Goal: Information Seeking & Learning: Find specific fact

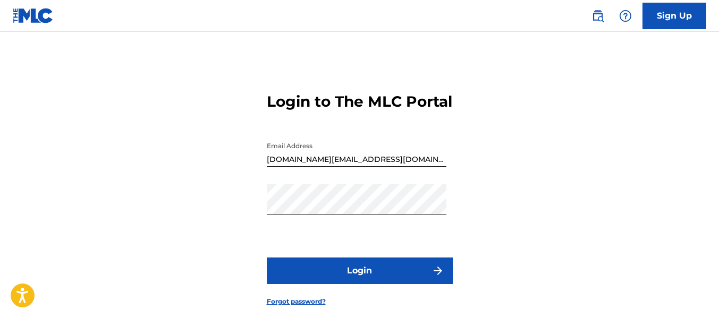
click at [328, 284] on button "Login" at bounding box center [360, 271] width 186 height 27
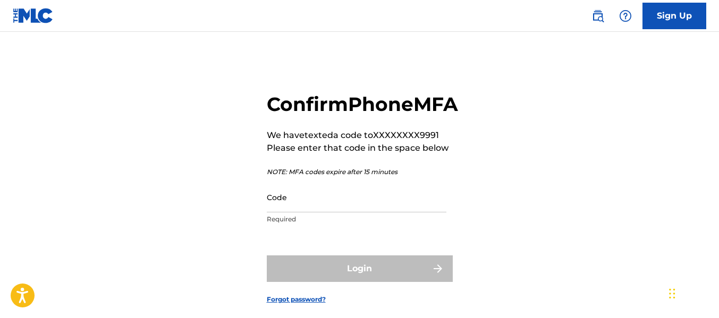
click at [332, 213] on input "Code" at bounding box center [357, 197] width 180 height 30
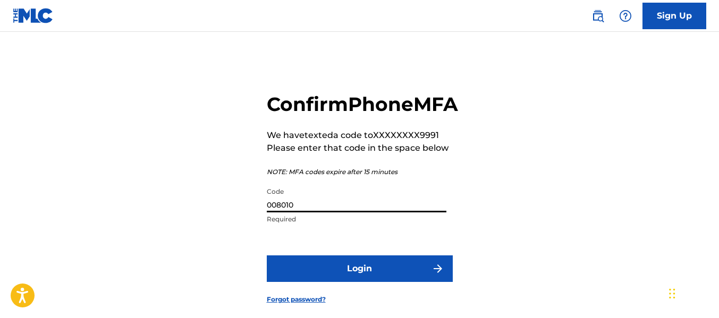
type input "008010"
click at [356, 282] on button "Login" at bounding box center [360, 269] width 186 height 27
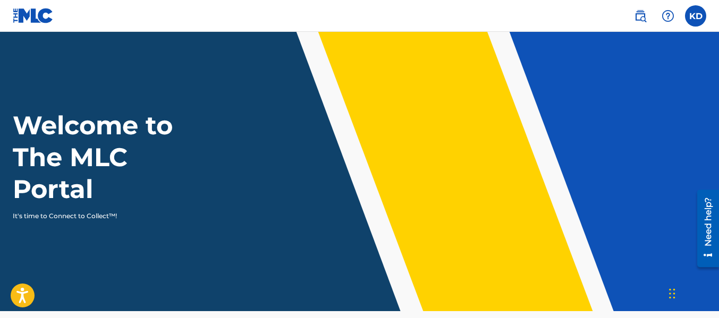
click at [634, 21] on img at bounding box center [640, 16] width 13 height 13
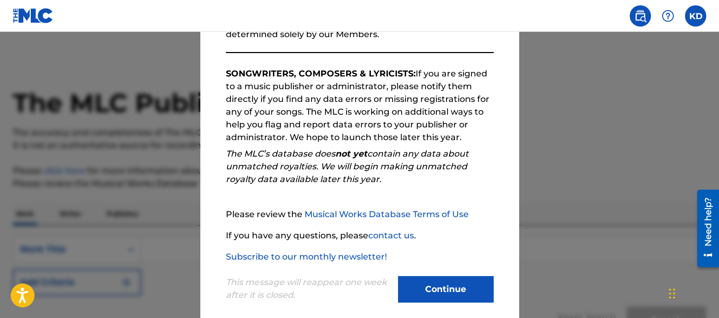
scroll to position [168, 0]
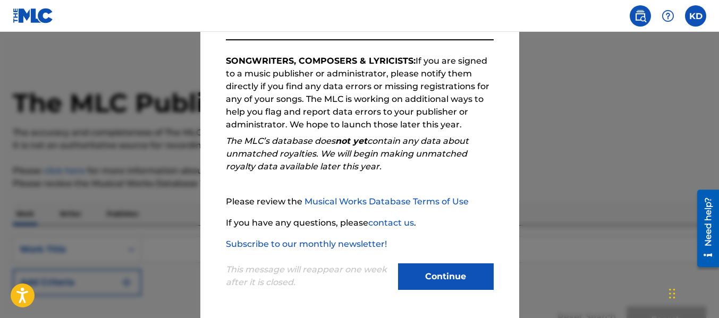
click at [465, 284] on button "Continue" at bounding box center [446, 277] width 96 height 27
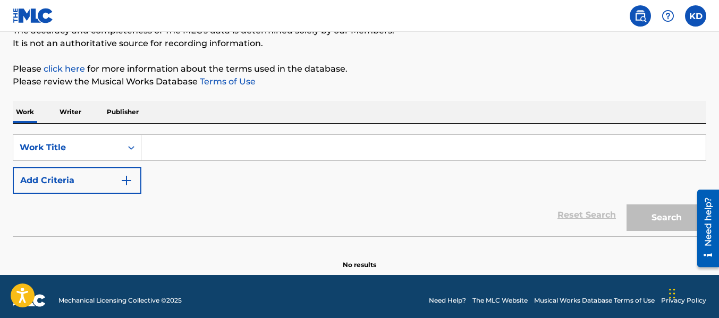
scroll to position [110, 0]
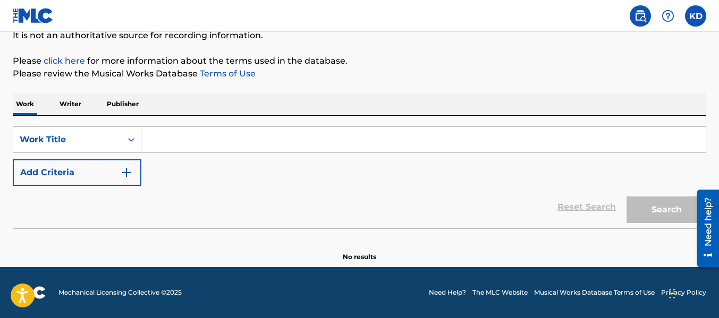
click at [174, 136] on input "Search Form" at bounding box center [423, 140] width 564 height 26
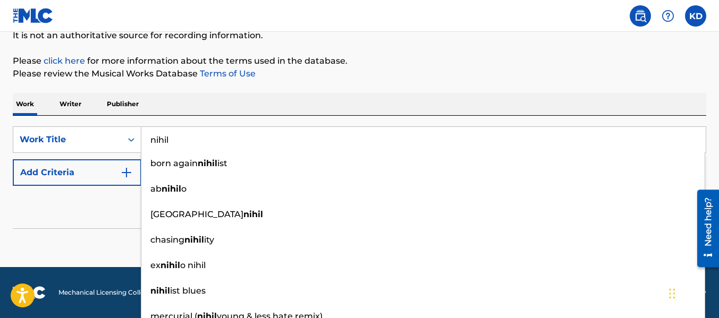
type input "nihil"
click at [90, 221] on div "Reset Search Search" at bounding box center [359, 207] width 693 height 43
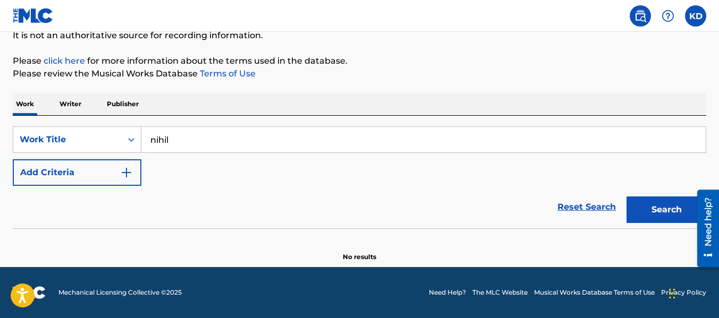
click at [648, 205] on button "Search" at bounding box center [667, 210] width 80 height 27
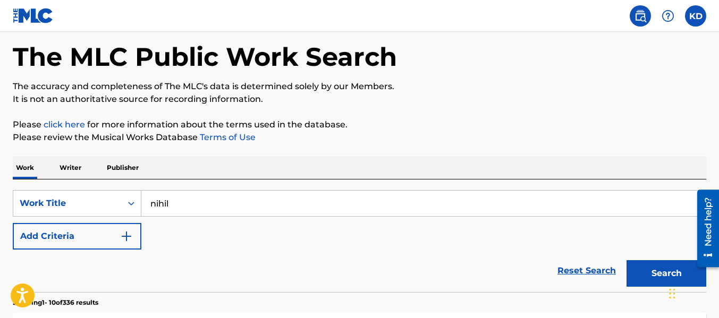
scroll to position [106, 0]
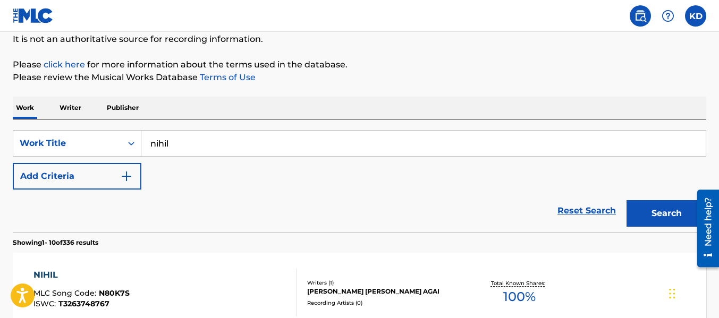
click at [136, 175] on button "Add Criteria" at bounding box center [77, 176] width 129 height 27
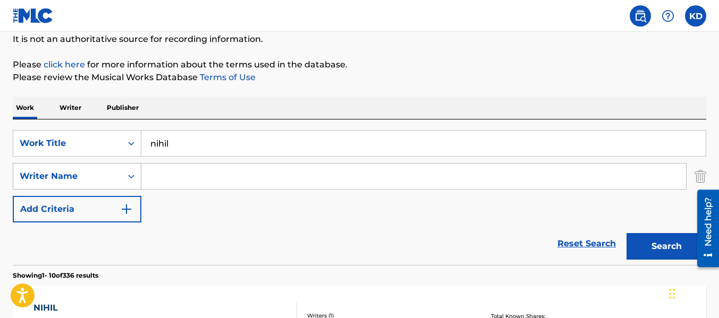
click at [133, 179] on icon "Search Form" at bounding box center [131, 176] width 11 height 11
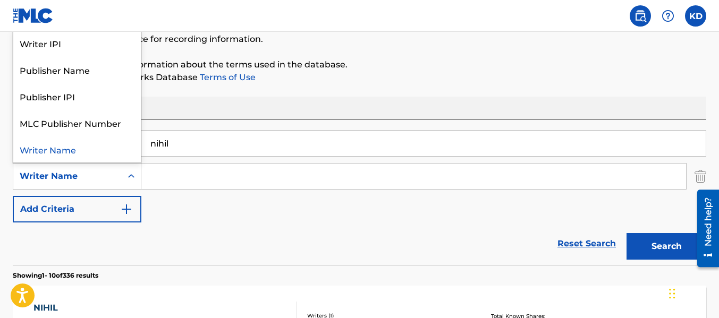
click at [179, 182] on input "Search Form" at bounding box center [413, 177] width 545 height 26
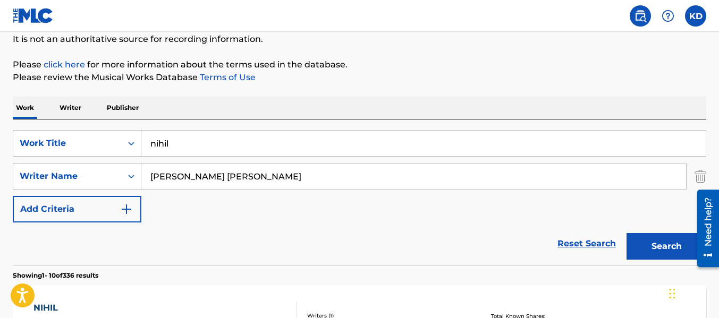
click at [627, 233] on button "Search" at bounding box center [667, 246] width 80 height 27
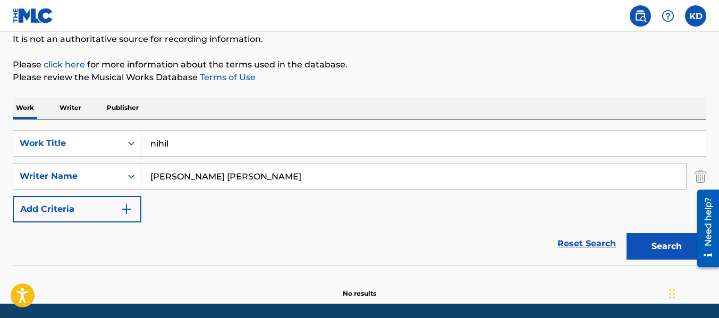
scroll to position [143, 0]
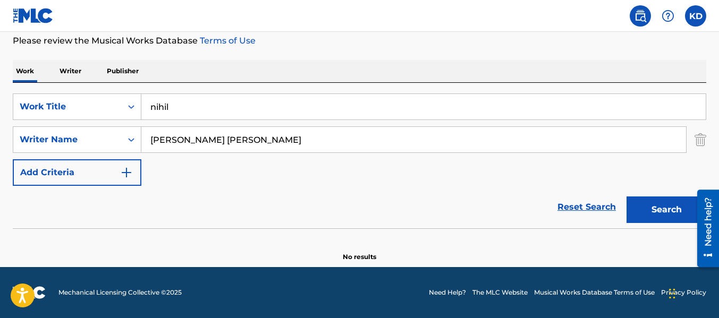
click at [188, 141] on input "[PERSON_NAME] [PERSON_NAME]" at bounding box center [413, 140] width 545 height 26
click at [236, 146] on input "[PERSON_NAME] [PERSON_NAME]" at bounding box center [413, 140] width 545 height 26
drag, startPoint x: 236, startPoint y: 146, endPoint x: 149, endPoint y: 148, distance: 87.7
click at [149, 148] on input "[PERSON_NAME] [PERSON_NAME]" at bounding box center [413, 140] width 545 height 26
type input "[PERSON_NAME] [PERSON_NAME]"
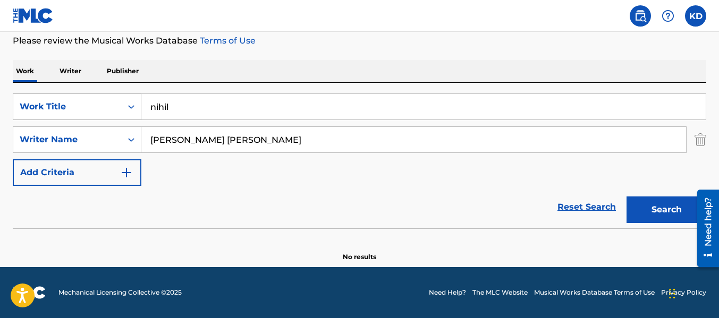
click at [114, 111] on div "Work Title" at bounding box center [68, 106] width 96 height 13
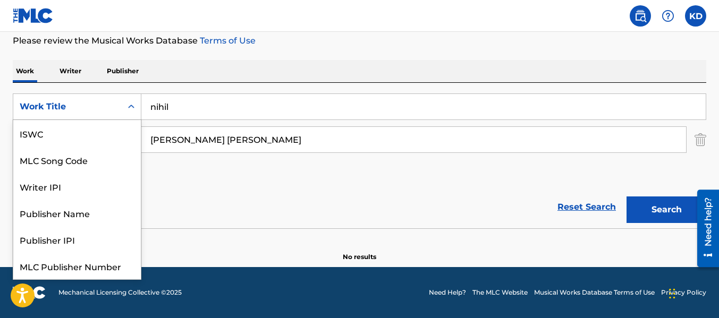
scroll to position [27, 0]
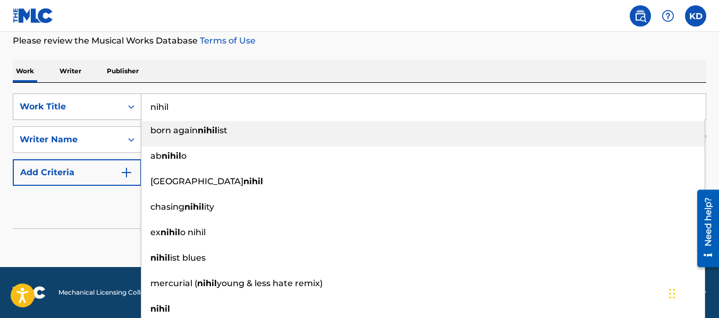
drag, startPoint x: 170, startPoint y: 107, endPoint x: 138, endPoint y: 108, distance: 31.4
click at [138, 108] on div "SearchWithCriteria5edc19a7-20e9-47c8-a833-613887e8d745 Work Title nihil born ag…" at bounding box center [359, 107] width 693 height 27
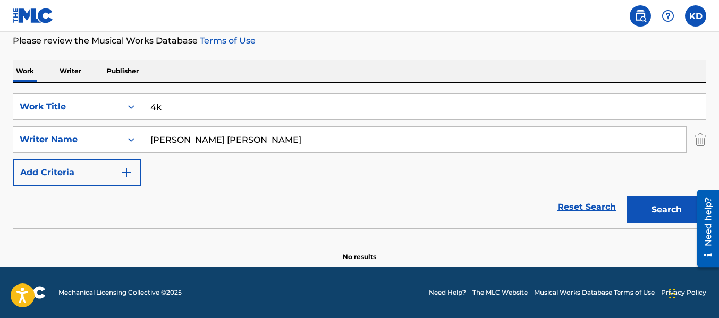
type input "4k"
click at [661, 215] on button "Search" at bounding box center [667, 210] width 80 height 27
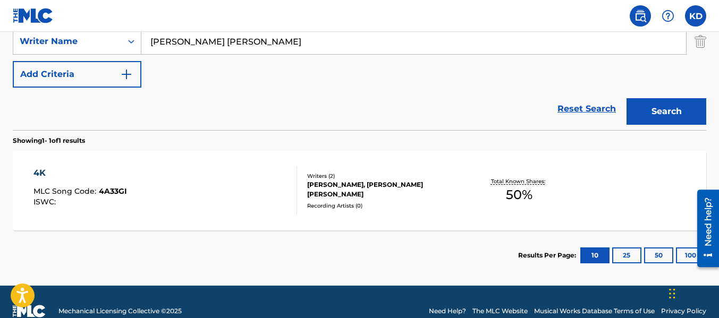
scroll to position [249, 0]
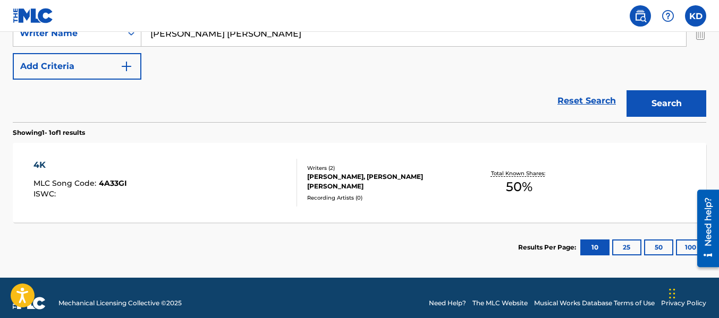
click at [82, 191] on div "ISWC :" at bounding box center [80, 194] width 94 height 8
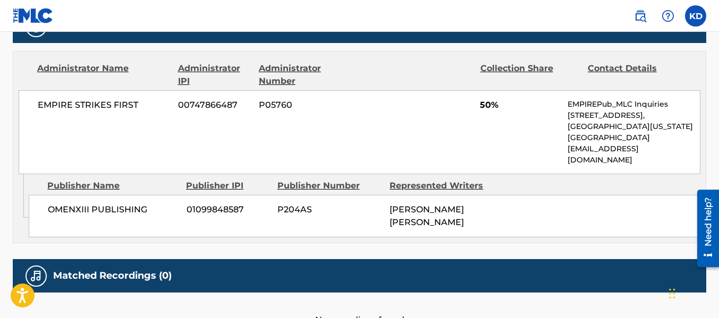
scroll to position [495, 0]
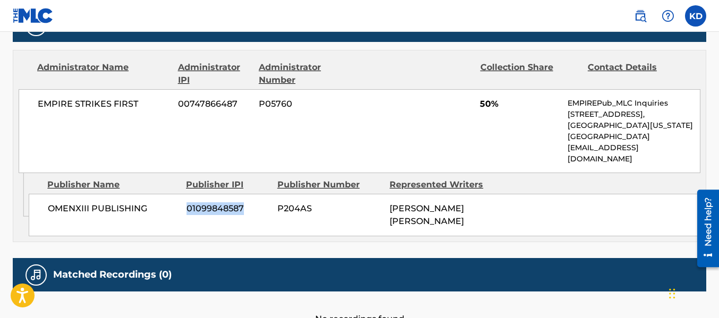
drag, startPoint x: 246, startPoint y: 196, endPoint x: 184, endPoint y: 204, distance: 62.2
click at [184, 204] on div "OMENXIII PUBLISHING 01099848587 P204AS [PERSON_NAME] [PERSON_NAME]" at bounding box center [365, 215] width 672 height 43
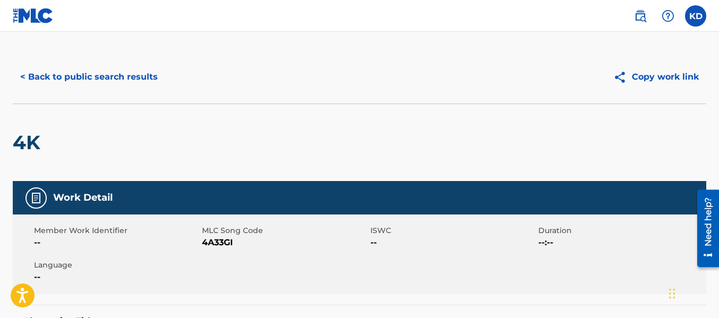
scroll to position [0, 0]
